Goal: Task Accomplishment & Management: Use online tool/utility

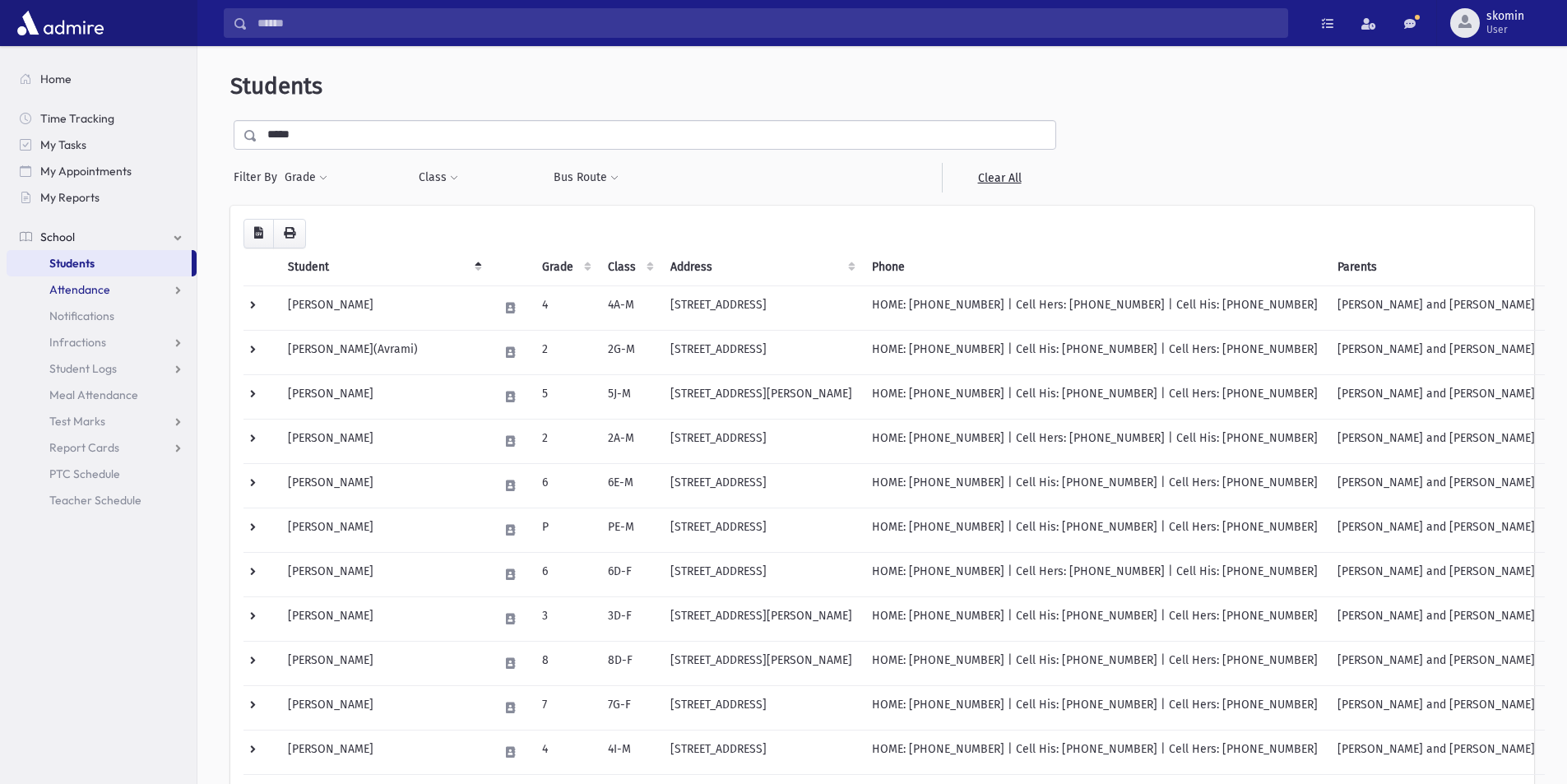
click at [52, 289] on span "Attendance" at bounding box center [80, 290] width 61 height 15
click at [59, 320] on link "Entry" at bounding box center [101, 315] width 190 height 26
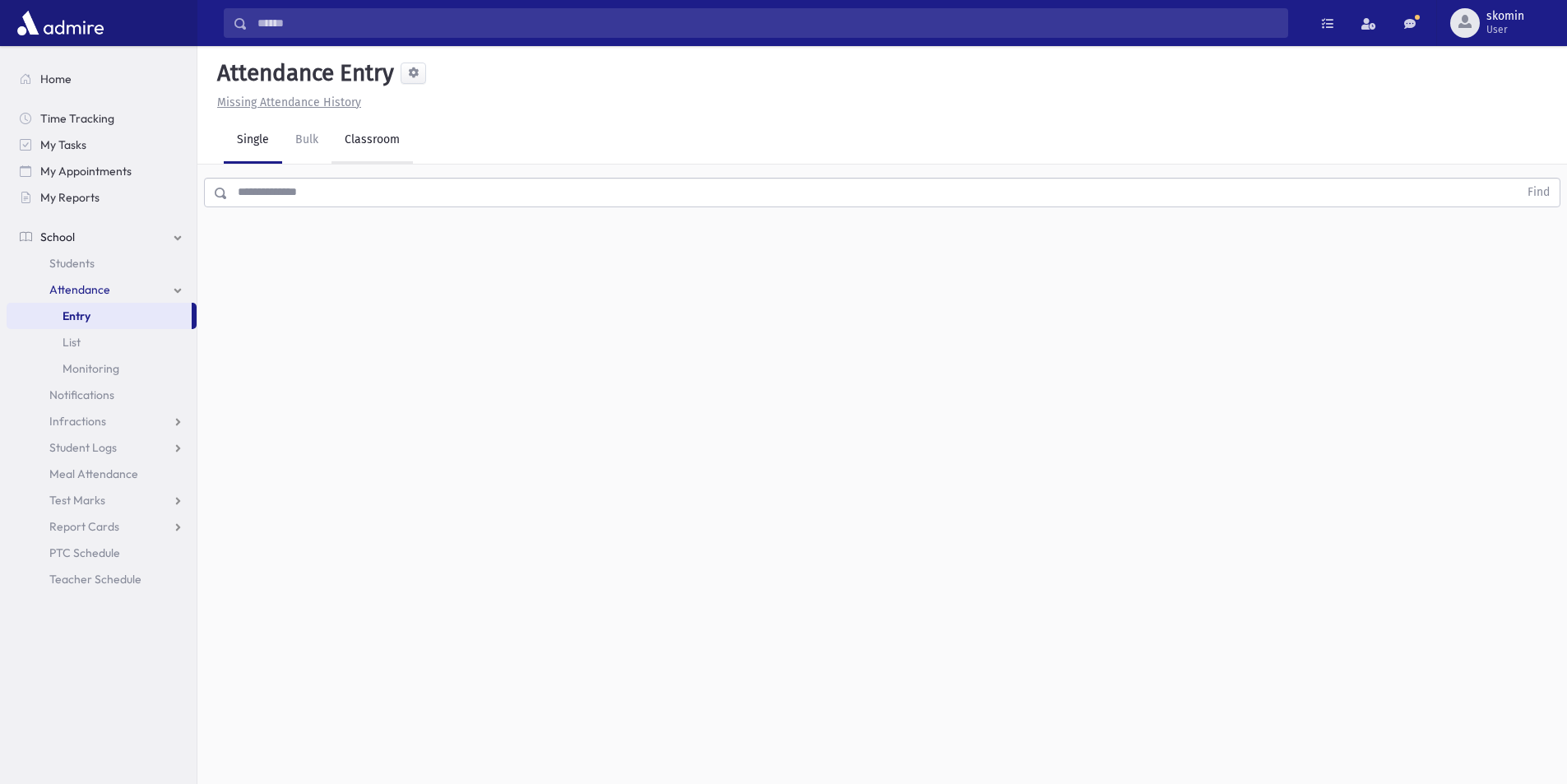
click at [376, 126] on link "Classroom" at bounding box center [372, 141] width 81 height 46
click at [393, 211] on div "--Select One--" at bounding box center [447, 213] width 163 height 18
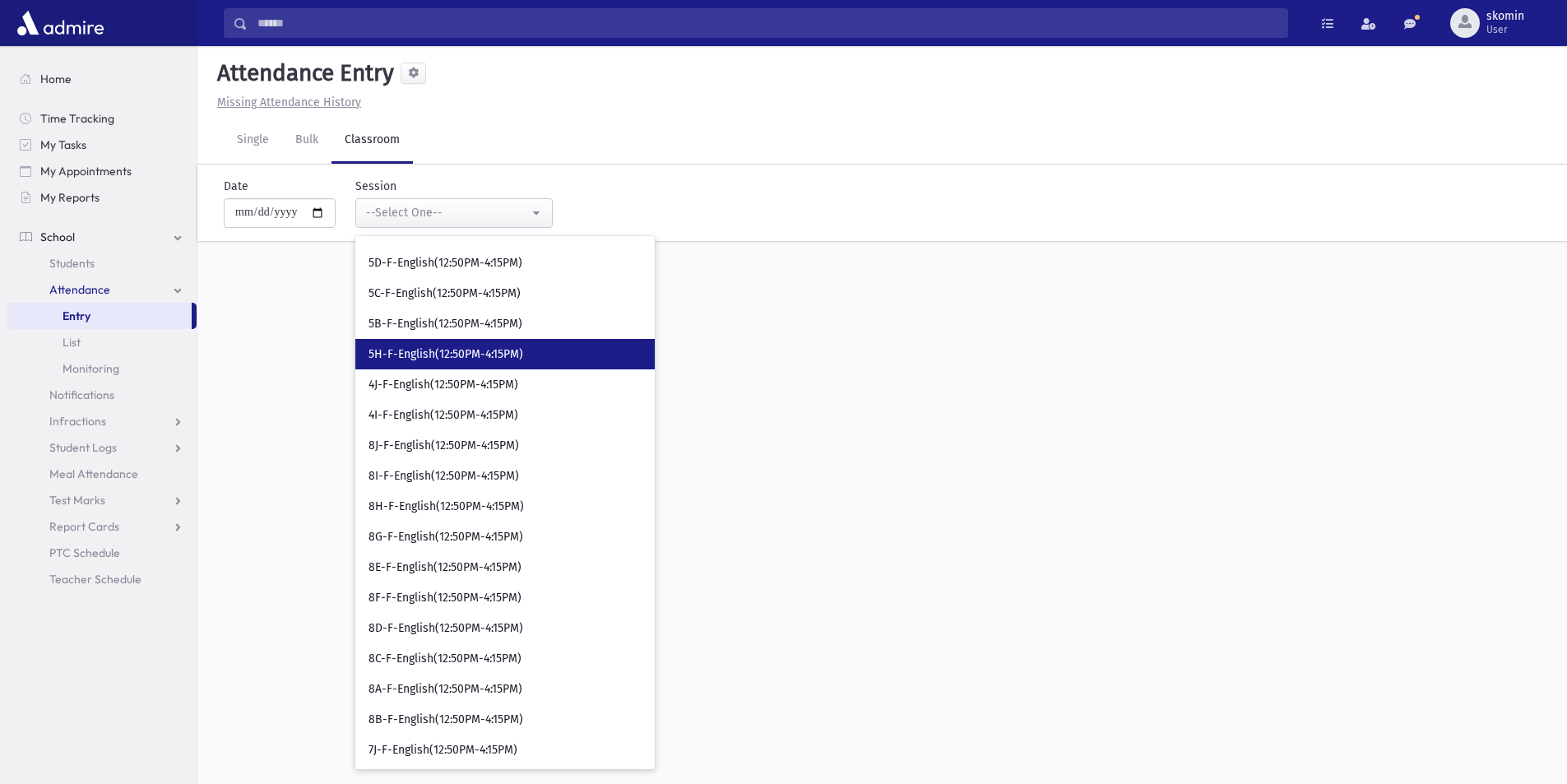
scroll to position [8523, 0]
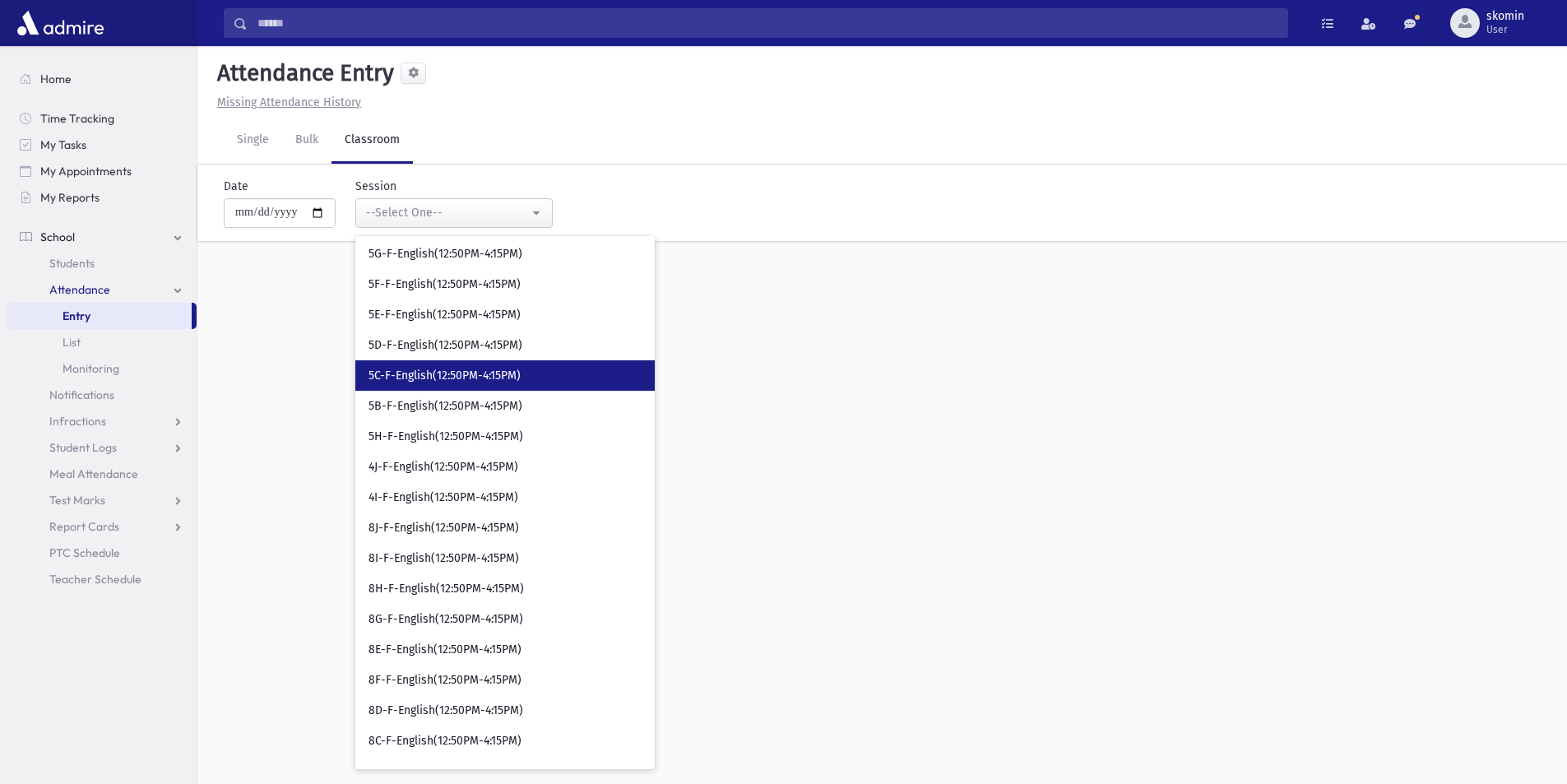
click at [425, 369] on span "5C-F-English(12:50PM-4:15PM)" at bounding box center [444, 376] width 152 height 17
select select "*****"
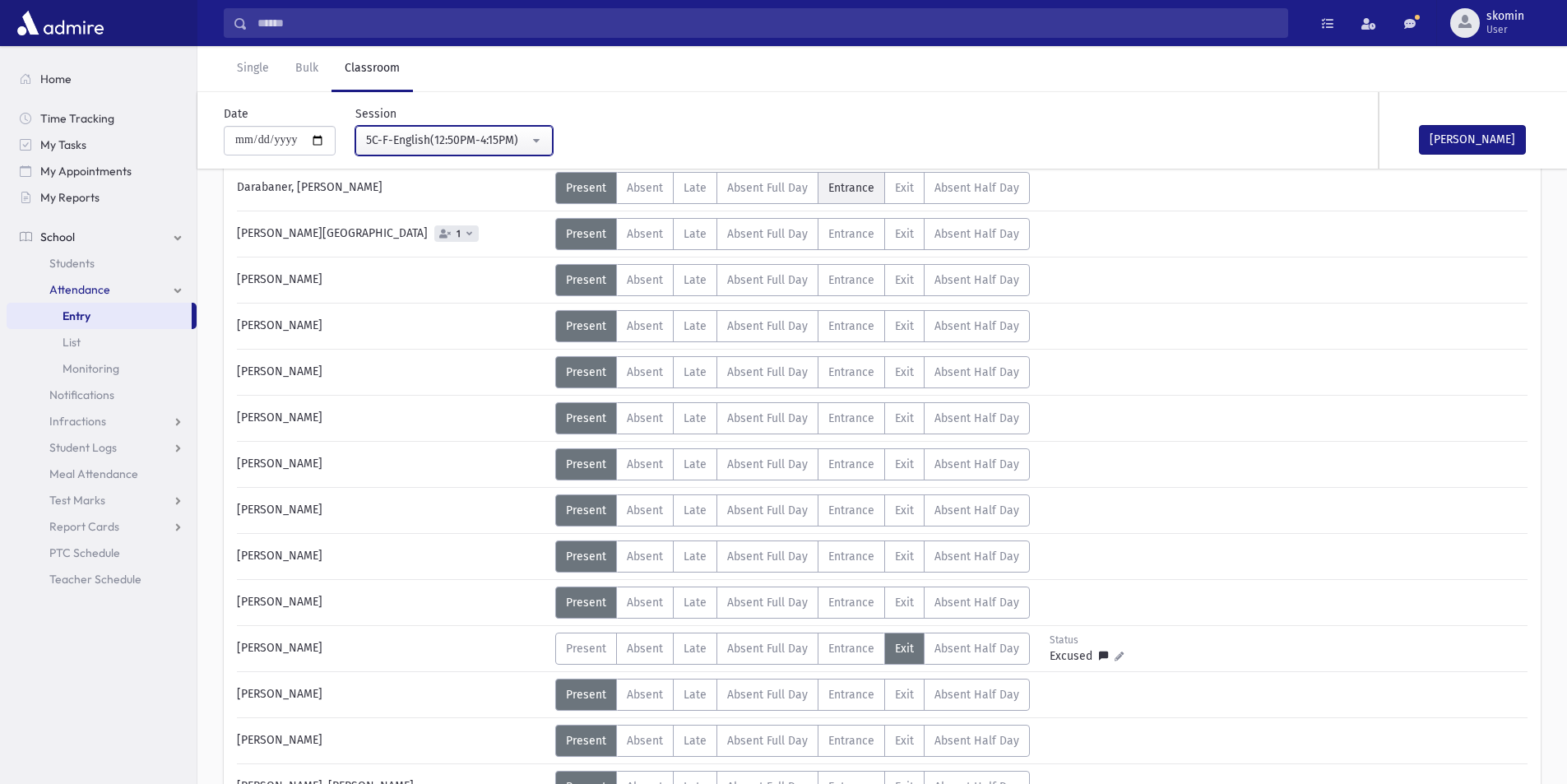
scroll to position [740, 0]
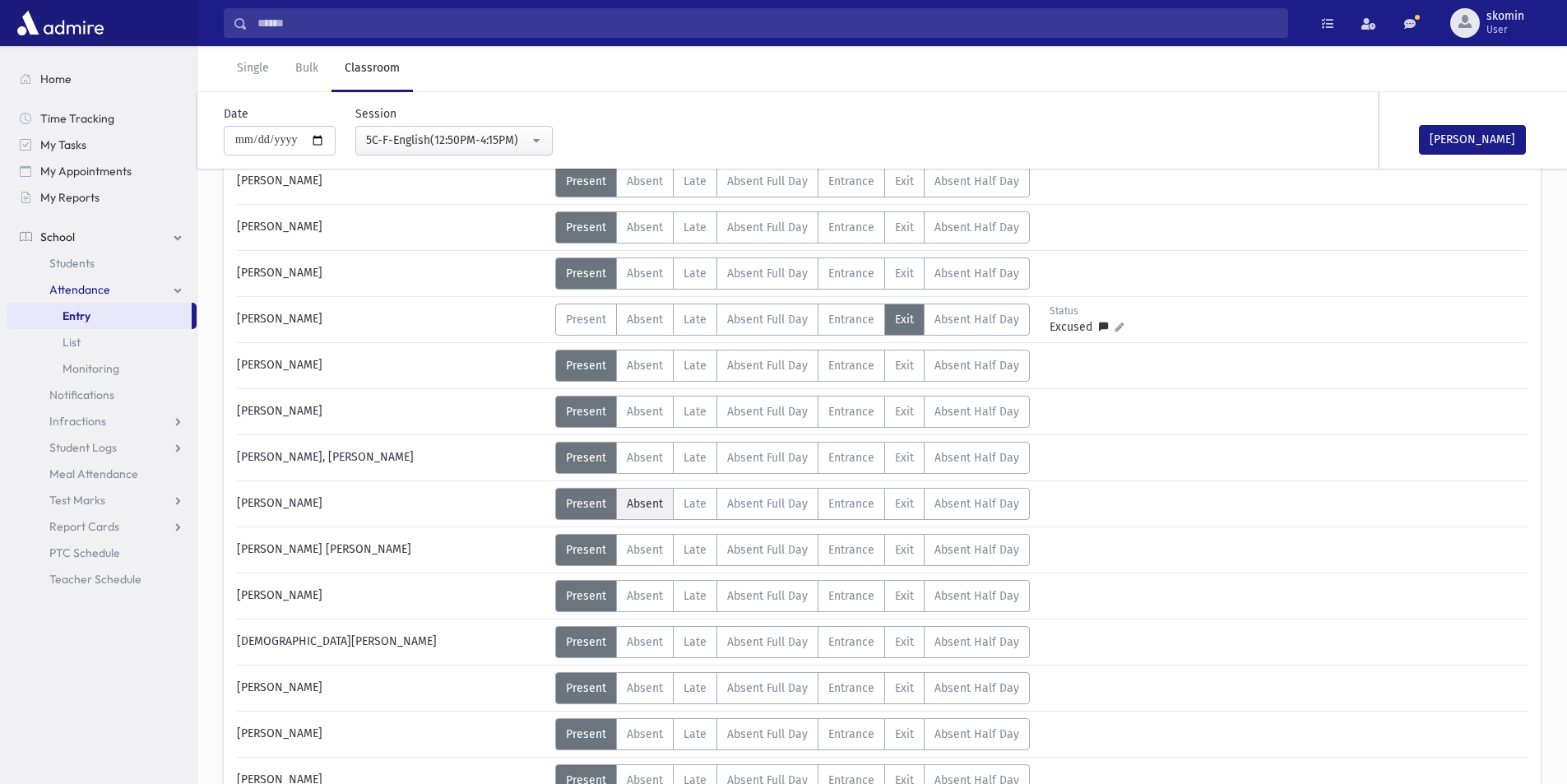
click at [647, 501] on span "Absent" at bounding box center [645, 504] width 36 height 14
click at [1518, 137] on button "Mark Done" at bounding box center [1472, 139] width 107 height 29
